Goal: Communication & Community: Answer question/provide support

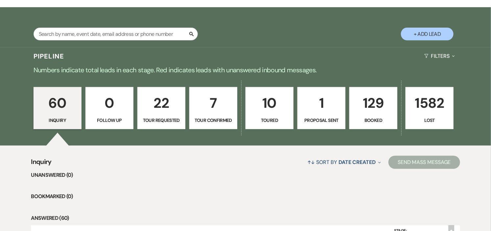
click at [255, 99] on p "10" at bounding box center [269, 103] width 39 height 22
select select "5"
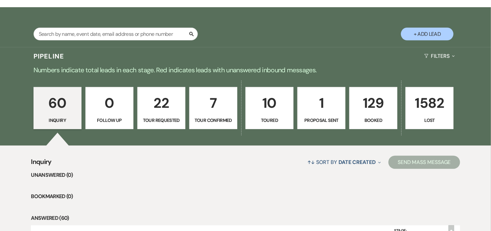
select select "5"
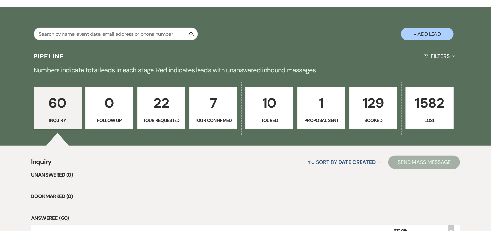
select select "5"
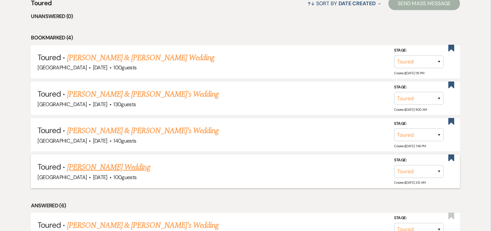
scroll to position [255, 0]
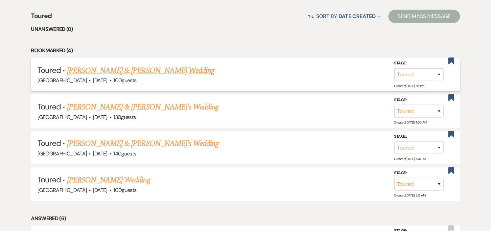
click at [156, 73] on link "[PERSON_NAME] & [PERSON_NAME] Wedding" at bounding box center [140, 71] width 147 height 12
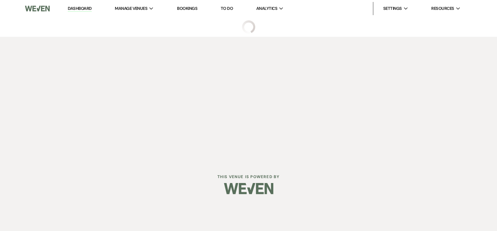
select select "5"
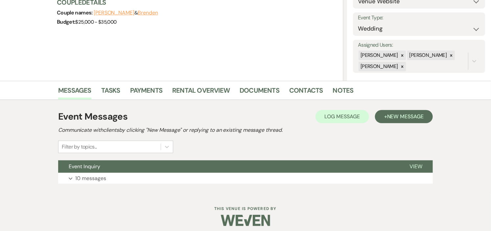
scroll to position [89, 0]
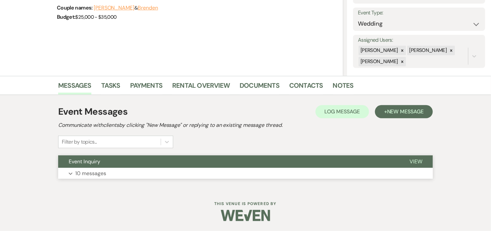
click at [143, 165] on button "Event Inquiry" at bounding box center [228, 161] width 341 height 12
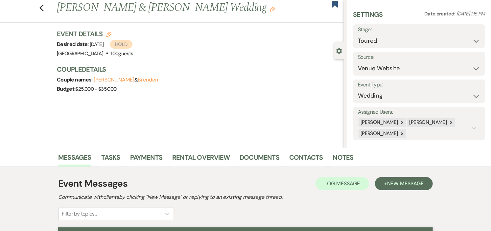
scroll to position [0, 0]
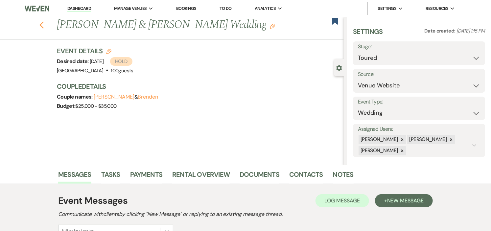
click at [44, 24] on icon "Previous" at bounding box center [41, 25] width 5 height 8
select select "5"
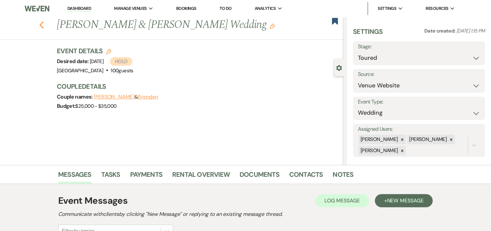
select select "5"
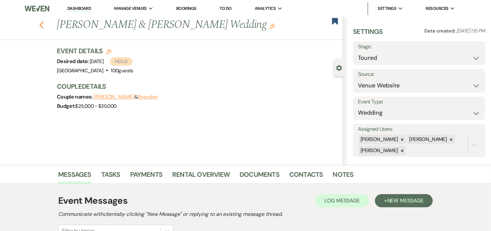
select select "5"
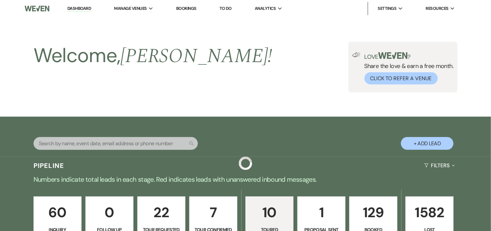
scroll to position [255, 0]
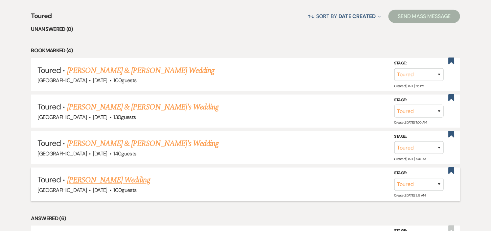
click at [135, 181] on link "[PERSON_NAME] Wedding" at bounding box center [108, 180] width 83 height 12
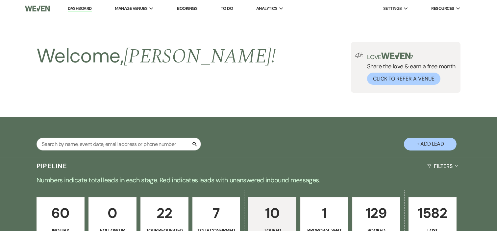
select select "5"
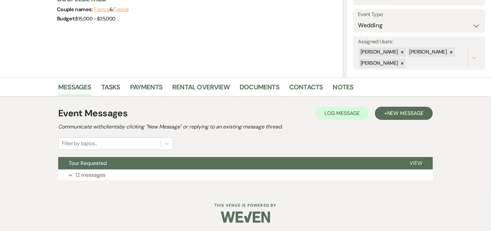
scroll to position [89, 0]
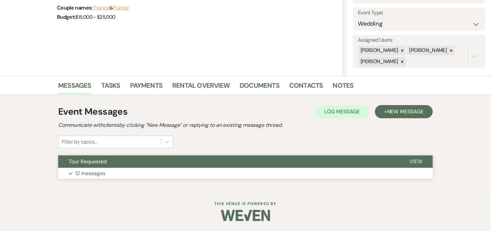
click at [261, 162] on button "Tour Requested" at bounding box center [228, 161] width 341 height 12
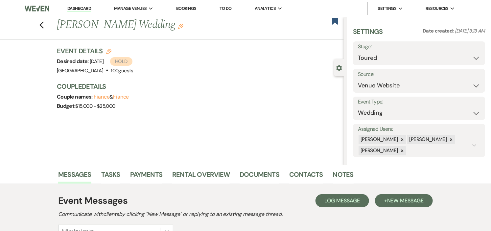
scroll to position [36, 0]
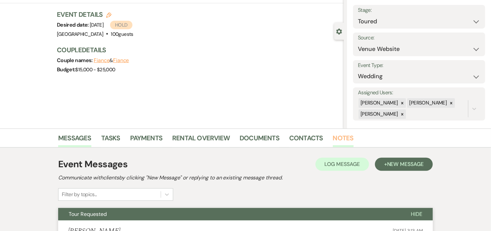
click at [334, 139] on link "Notes" at bounding box center [343, 140] width 21 height 14
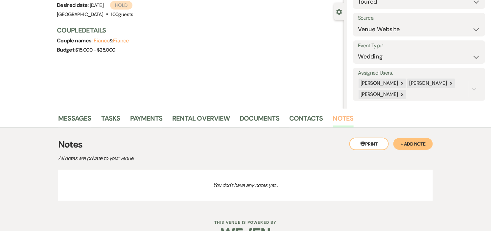
scroll to position [74, 0]
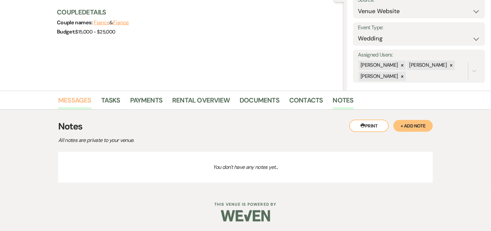
click at [77, 100] on link "Messages" at bounding box center [74, 102] width 33 height 14
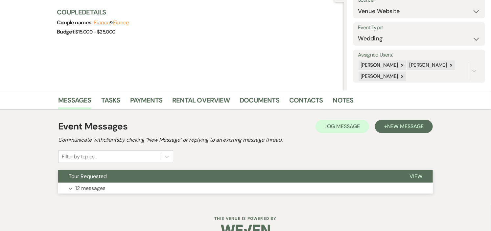
click at [280, 178] on button "Tour Requested" at bounding box center [228, 176] width 341 height 12
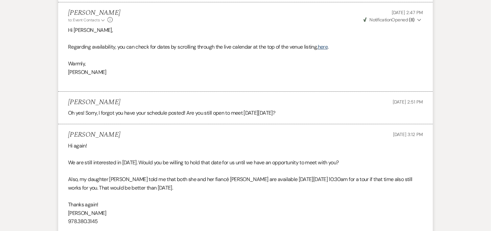
scroll to position [1385, 0]
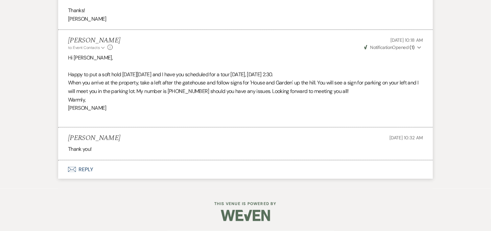
click at [78, 169] on button "Envelope Reply" at bounding box center [245, 169] width 375 height 18
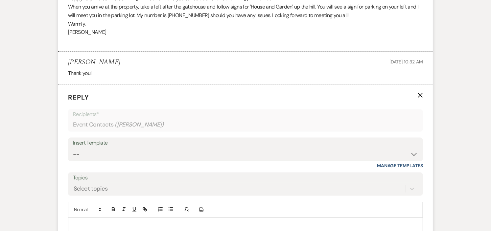
scroll to position [1498, 0]
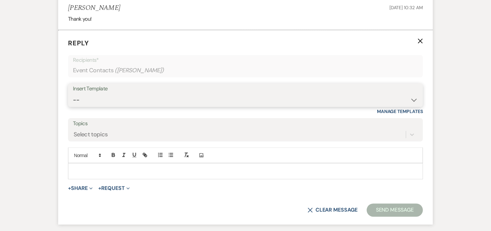
click at [411, 106] on select "-- Weven Planning Portal Introduction (Booked Events) Initial Inquiry Response …" at bounding box center [245, 100] width 345 height 13
select select "1000"
click at [73, 106] on select "-- Weven Planning Portal Introduction (Booked Events) Initial Inquiry Response …" at bounding box center [245, 100] width 345 height 13
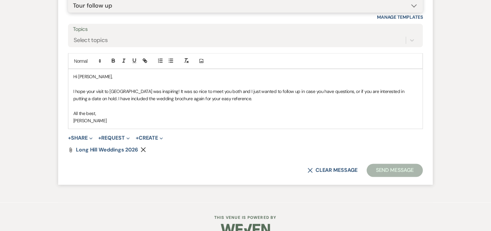
scroll to position [1607, 0]
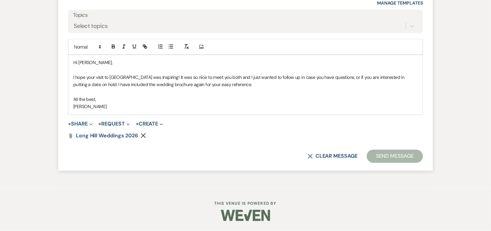
click at [95, 89] on p "I hope your visit to [GEOGRAPHIC_DATA] was inspiring! It was so nice to meet yo…" at bounding box center [245, 81] width 344 height 15
click at [215, 89] on p "I hope your visit to [GEOGRAPHIC_DATA] was inspiring! It was so nice to meet yo…" at bounding box center [245, 81] width 344 height 15
click at [388, 163] on button "Send Message" at bounding box center [395, 156] width 56 height 13
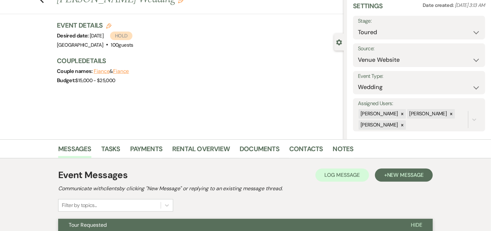
scroll to position [0, 0]
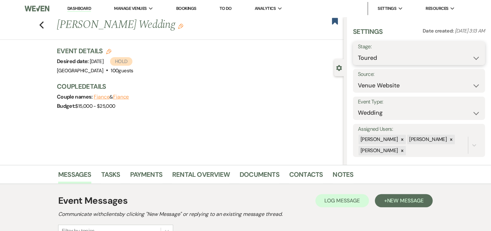
click at [471, 57] on select "Inquiry Follow Up Tour Requested Tour Confirmed Toured Proposal Sent Booked Lost" at bounding box center [419, 58] width 122 height 13
click at [261, 93] on div "Couple names: Fiance & [PERSON_NAME]" at bounding box center [197, 96] width 280 height 9
click at [80, 175] on link "Messages" at bounding box center [74, 176] width 33 height 14
click at [81, 8] on link "Dashboard" at bounding box center [79, 9] width 24 height 6
